Goal: Task Accomplishment & Management: Use online tool/utility

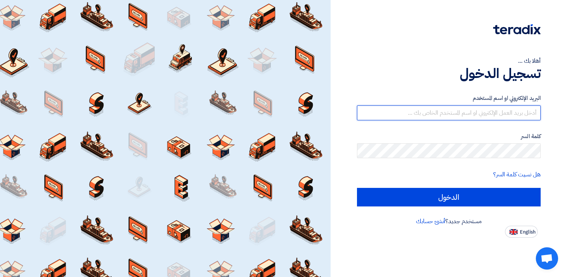
click at [460, 118] on input "text" at bounding box center [449, 112] width 184 height 15
type input "[EMAIL_ADDRESS][DOMAIN_NAME]"
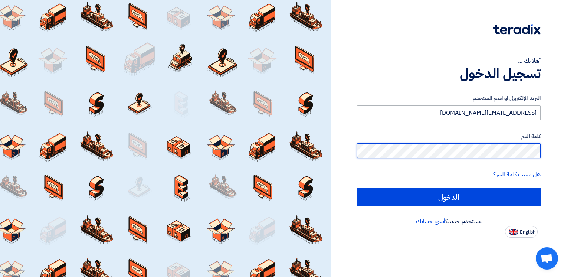
click at [357, 188] on input "الدخول" at bounding box center [449, 197] width 184 height 19
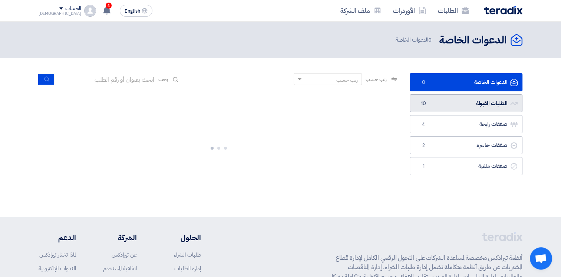
click at [451, 103] on link "الطلبات المقبولة الطلبات المقبولة 10" at bounding box center [466, 103] width 113 height 18
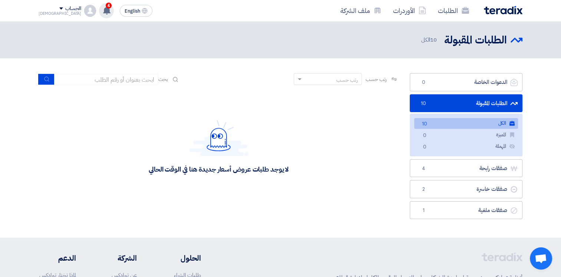
click at [103, 10] on use at bounding box center [106, 10] width 7 height 8
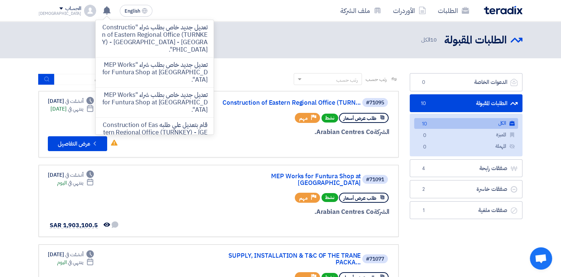
click at [251, 76] on div "رتب حسب رتب حسب بحث" at bounding box center [219, 82] width 360 height 18
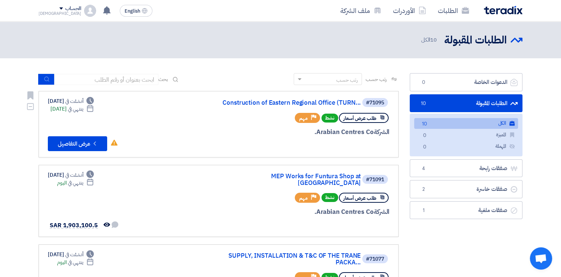
drag, startPoint x: 51, startPoint y: 108, endPoint x: 88, endPoint y: 108, distance: 36.7
click at [88, 108] on div "Deadline ينتهي في [DATE]" at bounding box center [71, 109] width 43 height 8
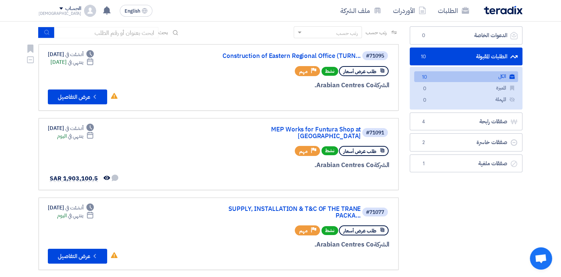
scroll to position [185, 0]
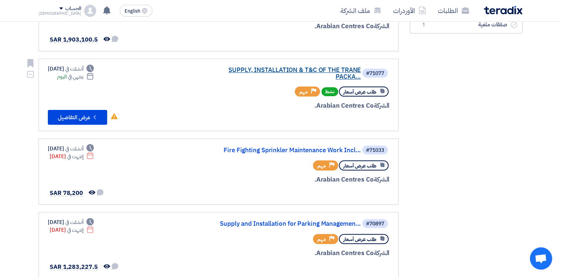
drag, startPoint x: 77, startPoint y: 72, endPoint x: 264, endPoint y: 72, distance: 187.3
click at [264, 72] on div "#71077 SUPPLY, INSTALLATION & T&C OF THE TRANE PACKA... طلب عرض أسعار نشط Prior…" at bounding box center [219, 95] width 342 height 60
drag, startPoint x: 264, startPoint y: 72, endPoint x: 218, endPoint y: 91, distance: 49.9
click at [218, 91] on div "#71077 SUPPLY, INSTALLATION & T&C OF THE TRANE PACKA... طلب عرض أسعار نشط Prior…" at bounding box center [300, 95] width 178 height 60
click at [329, 67] on link "SUPPLY, INSTALLATION & T&C OF THE TRANE PACKA..." at bounding box center [287, 73] width 148 height 13
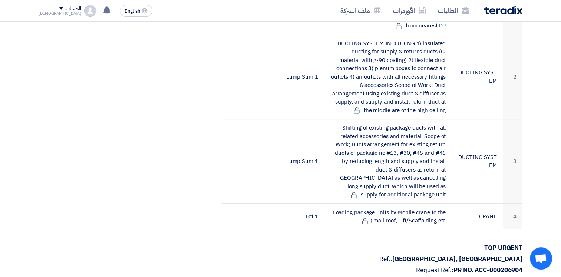
scroll to position [185, 0]
